Goal: Check status: Check status

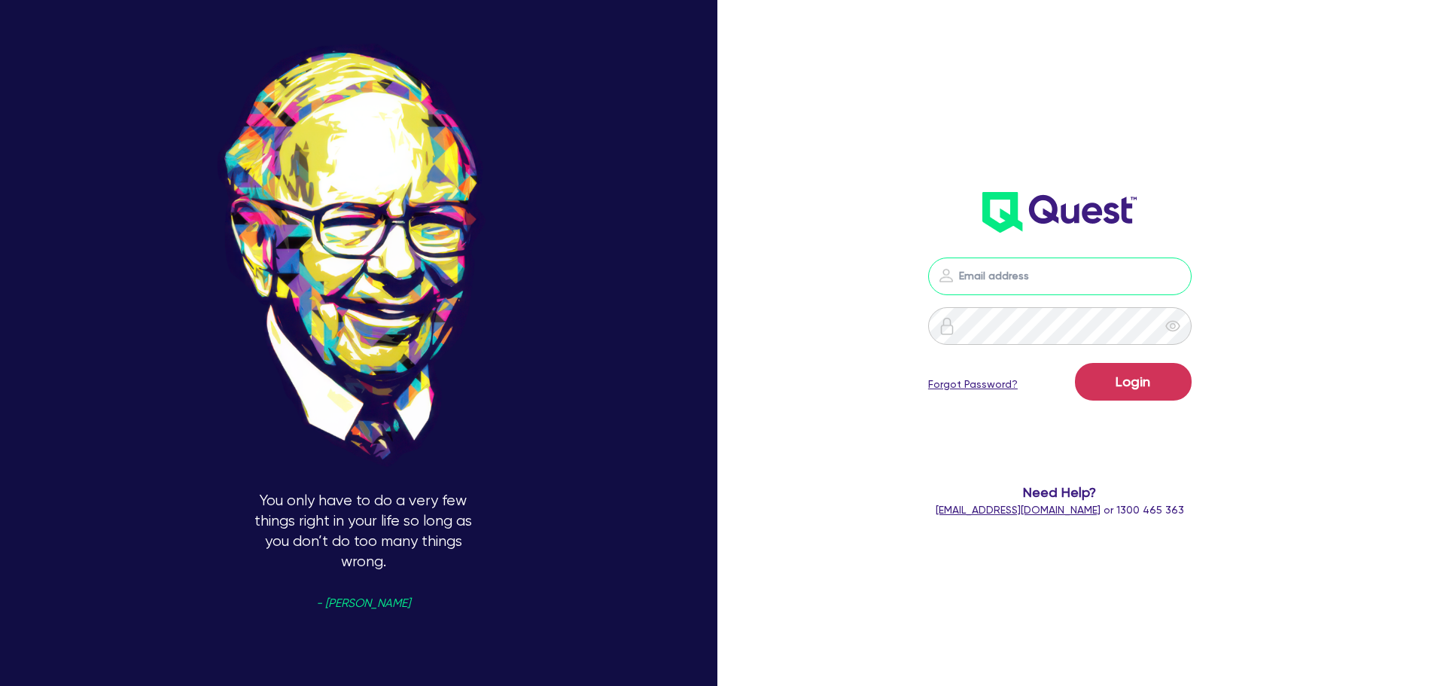
type input "[PERSON_NAME][EMAIL_ADDRESS][PERSON_NAME][DOMAIN_NAME]"
click at [1155, 411] on form "[PERSON_NAME][EMAIL_ADDRESS][PERSON_NAME][DOMAIN_NAME] Login Forgot Password? N…" at bounding box center [1060, 387] width 385 height 260
click at [1152, 391] on button "Login" at bounding box center [1133, 382] width 117 height 38
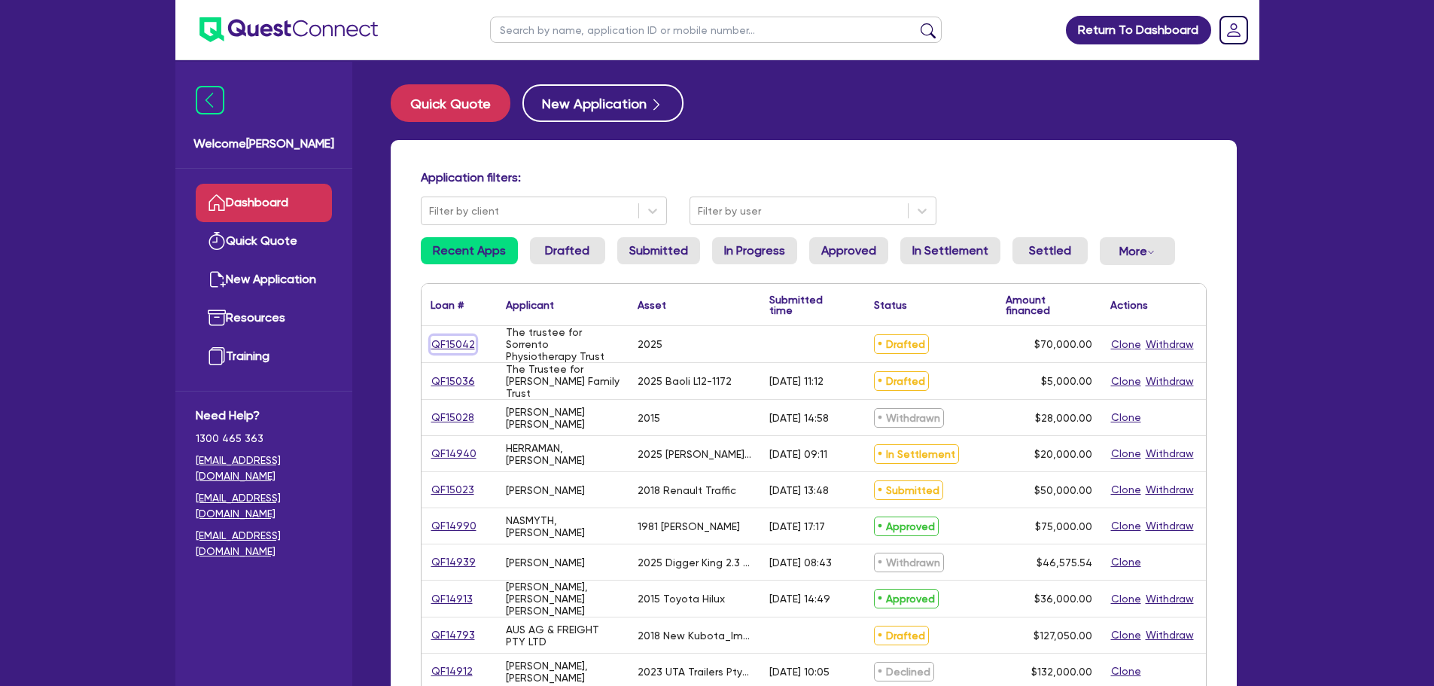
click at [444, 340] on link "QF15042" at bounding box center [452, 344] width 45 height 17
select select "TERTIARY_ASSETS"
select select "OTHER_TERTIARY"
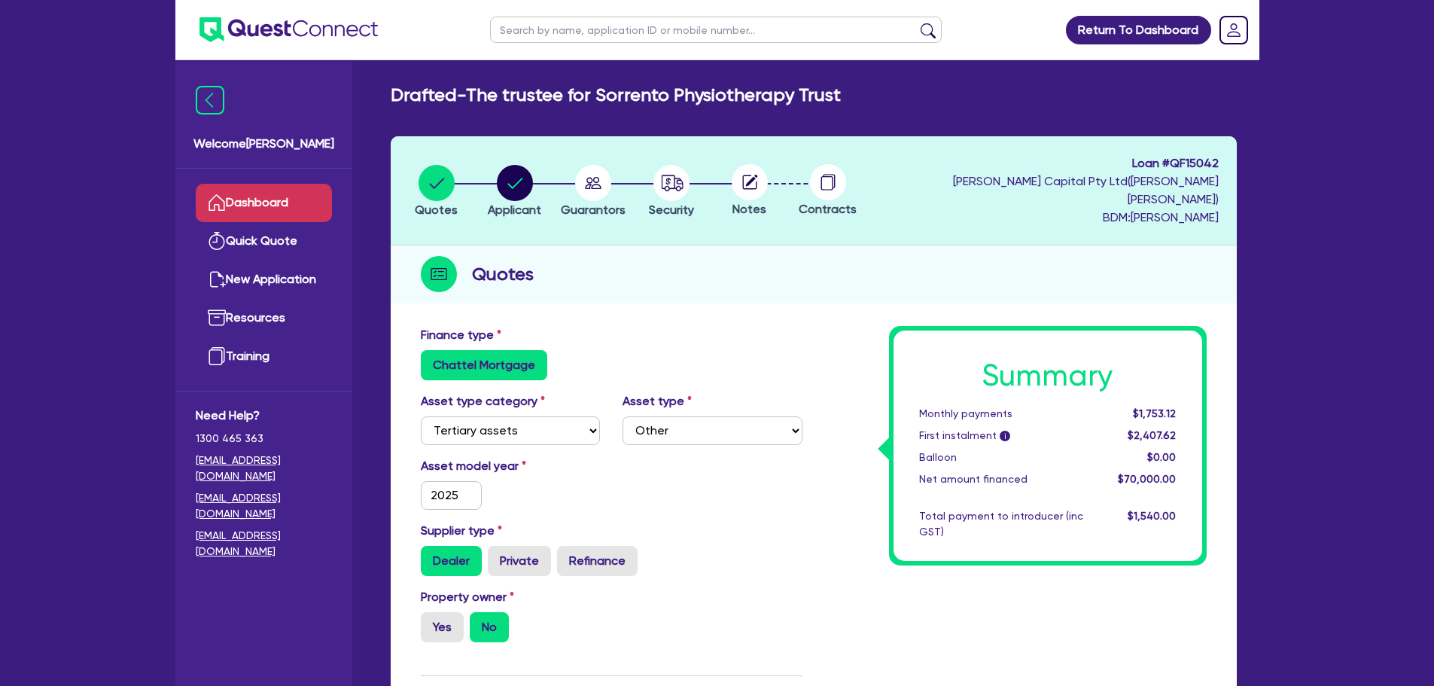
click at [285, 214] on link "Dashboard" at bounding box center [264, 203] width 136 height 38
